Goal: Find specific page/section: Find specific page/section

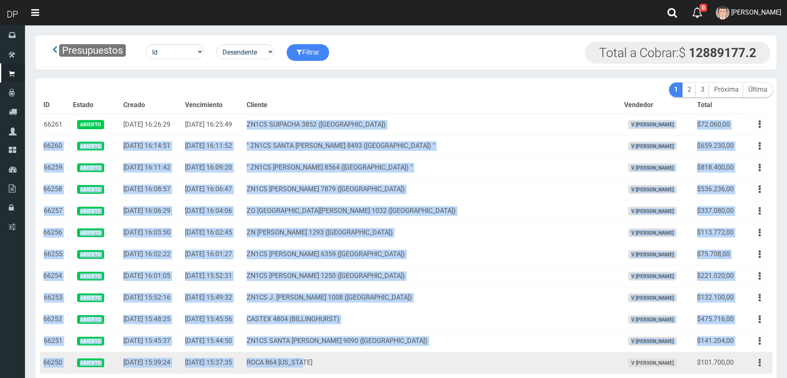
drag, startPoint x: 281, startPoint y: 123, endPoint x: 439, endPoint y: 352, distance: 278.5
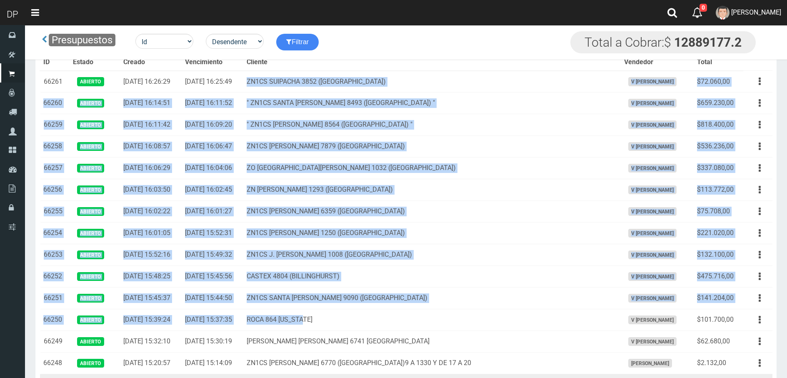
scroll to position [125, 0]
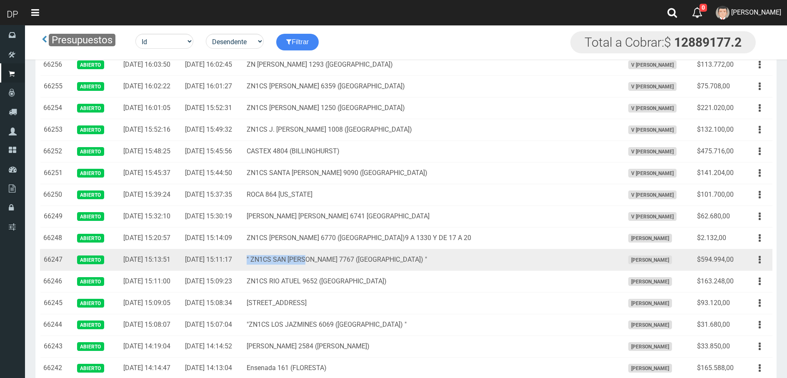
click at [341, 261] on td "" ZN1CS SAN MARTIN 7767 (LOMA HERMOSA) "" at bounding box center [432, 260] width 378 height 22
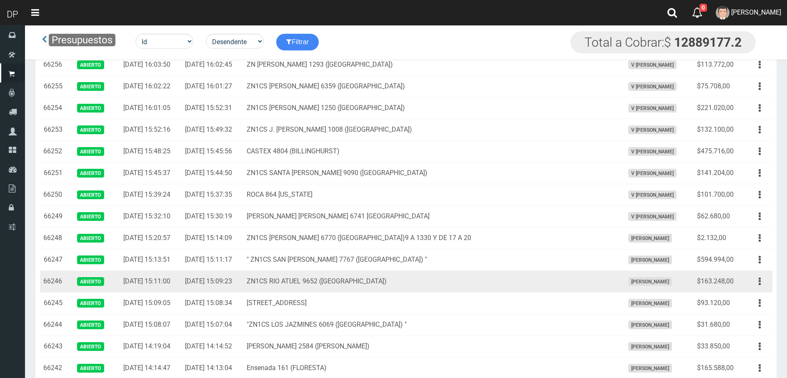
click at [341, 277] on td "ZN1CS RIO ATUEL 9652 (LOMA HERMOSA)" at bounding box center [432, 282] width 378 height 22
click at [342, 278] on td "ZN1CS RIO ATUEL 9652 (LOMA HERMOSA)" at bounding box center [432, 282] width 378 height 22
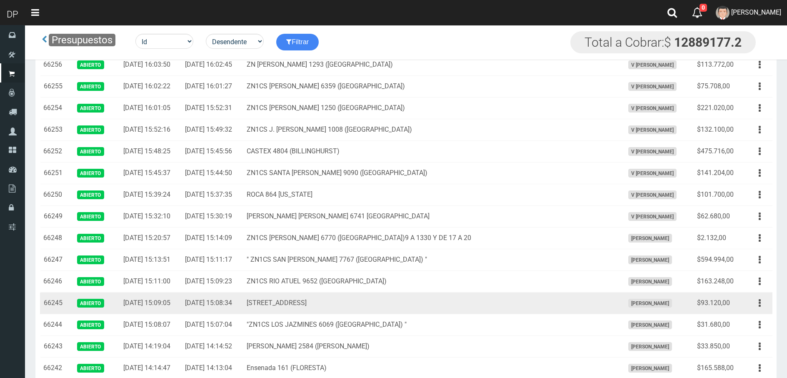
click at [333, 303] on td "SZ1A Libertad 6751(Loma Hermosa)" at bounding box center [432, 304] width 378 height 22
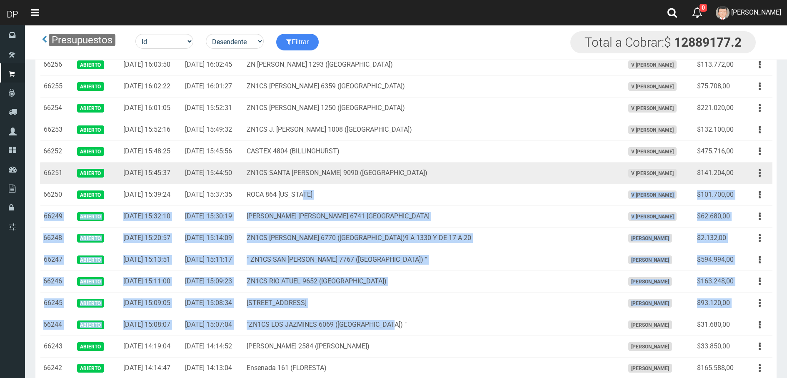
drag, startPoint x: 448, startPoint y: 330, endPoint x: 399, endPoint y: 180, distance: 158.0
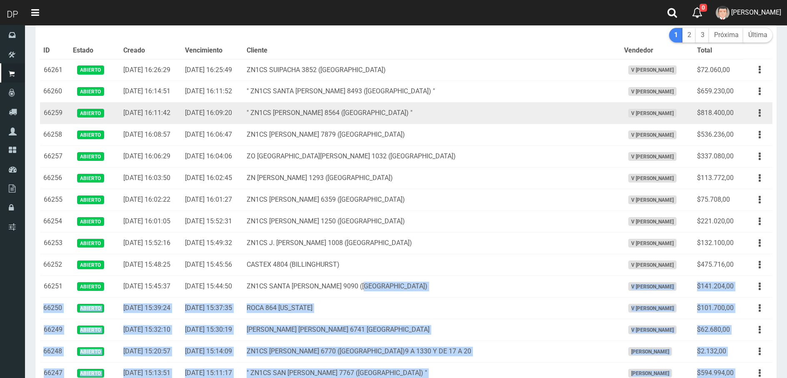
scroll to position [0, 0]
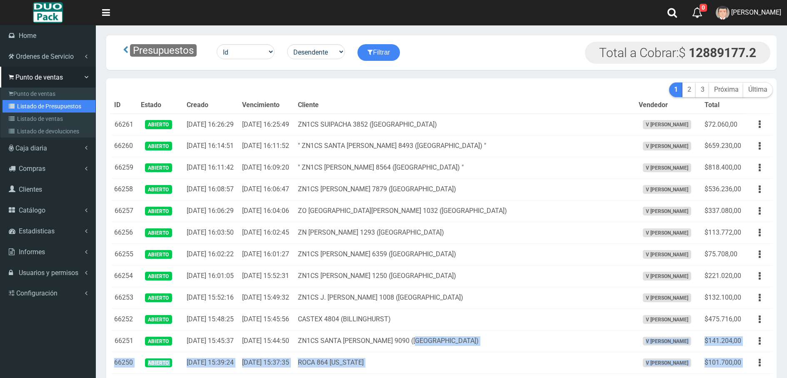
click at [35, 110] on link "Listado de Presupuestos" at bounding box center [49, 106] width 93 height 13
